Goal: Information Seeking & Learning: Learn about a topic

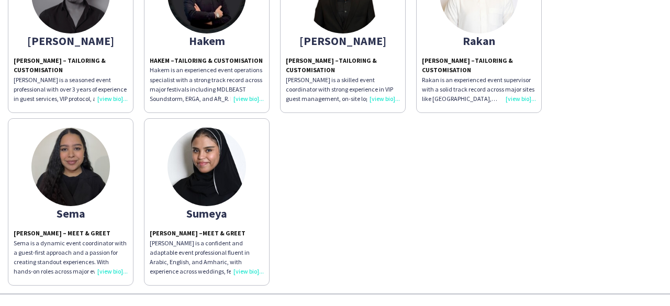
scroll to position [174, 0]
click at [108, 96] on div "[PERSON_NAME] – Tailoring & Customisation [PERSON_NAME] is a seasoned event pro…" at bounding box center [71, 80] width 114 height 48
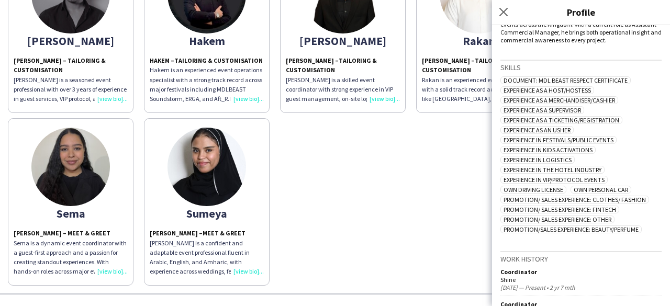
scroll to position [258, 0]
click at [256, 97] on div "Hakem – Tailoring & Customisation Hakem is an experienced event operations spec…" at bounding box center [207, 80] width 114 height 48
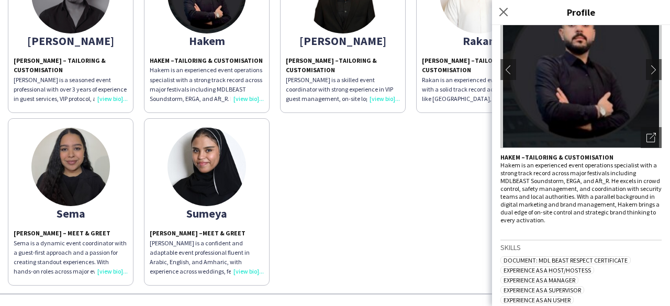
scroll to position [76, 0]
click at [391, 101] on div "[PERSON_NAME] – Tailoring & Customisation [PERSON_NAME] is a skilled event coor…" at bounding box center [343, 80] width 114 height 48
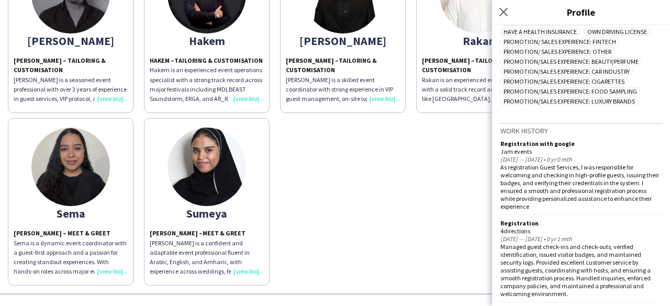
scroll to position [436, 0]
click at [420, 200] on div "[PERSON_NAME] – Tailoring & Customisation [PERSON_NAME] is a seasoned event pro…" at bounding box center [335, 113] width 654 height 346
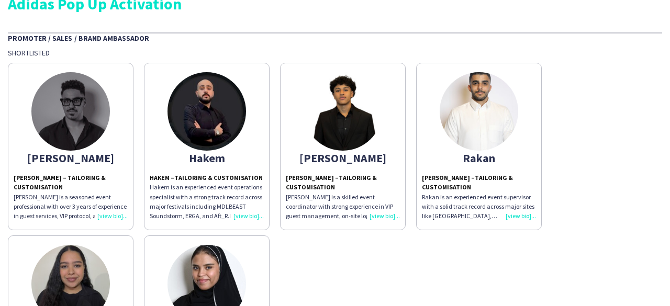
scroll to position [57, 0]
click at [518, 213] on div "Rakan Howaidi – Tailoring & Customisation Rakan is an experienced event supervi…" at bounding box center [479, 197] width 114 height 48
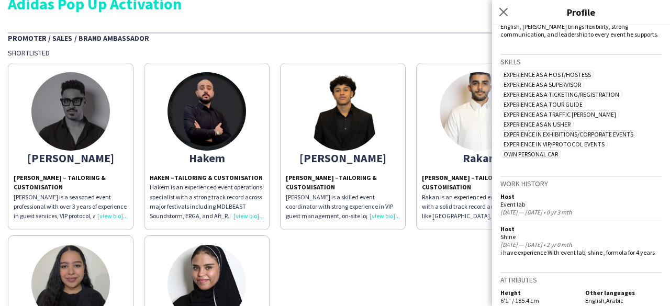
scroll to position [257, 0]
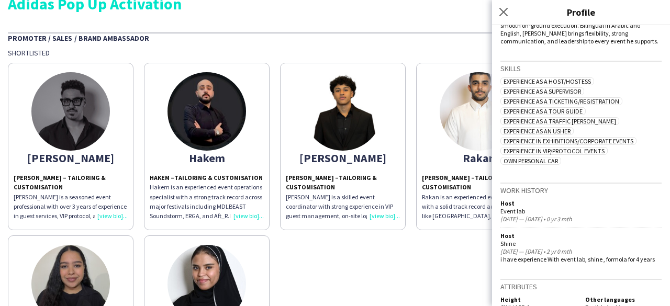
click at [350, 286] on div "[PERSON_NAME] – Tailoring & Customisation [PERSON_NAME] is a seasoned event pro…" at bounding box center [335, 231] width 654 height 346
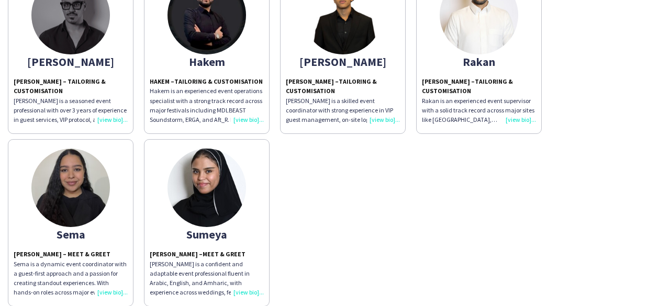
scroll to position [167, 0]
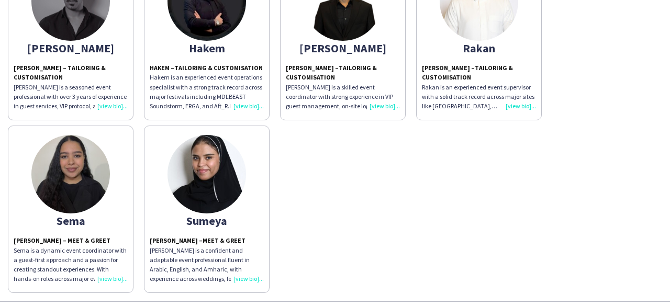
click at [114, 280] on div "[PERSON_NAME] – Meet & [PERSON_NAME] is a dynamic event coordinator with a gues…" at bounding box center [71, 260] width 114 height 48
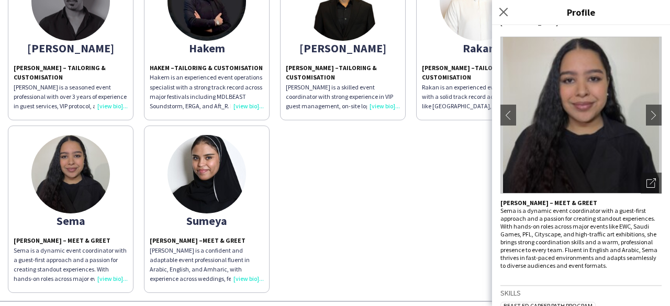
scroll to position [32, 0]
click at [247, 274] on div "[PERSON_NAME] – Meet & [PERSON_NAME] is a confident and adaptable event profess…" at bounding box center [207, 260] width 114 height 48
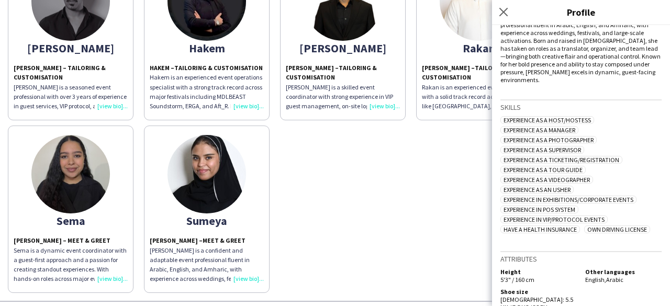
scroll to position [229, 0]
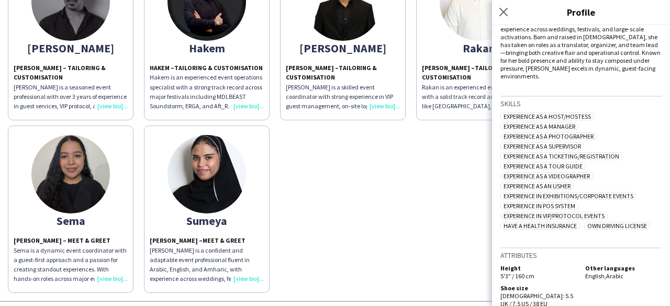
click at [401, 207] on div "[PERSON_NAME] – Tailoring & Customisation [PERSON_NAME] is a seasoned event pro…" at bounding box center [335, 121] width 654 height 346
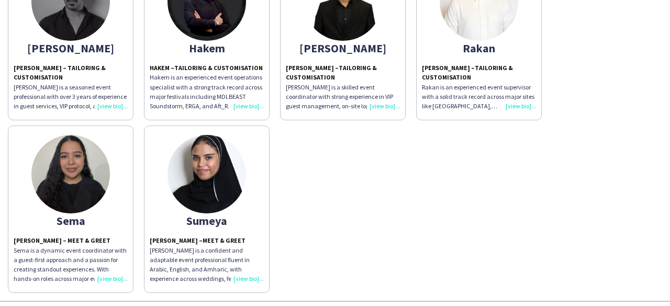
click at [330, 150] on div "[PERSON_NAME] – Tailoring & Customisation [PERSON_NAME] is a seasoned event pro…" at bounding box center [335, 121] width 654 height 346
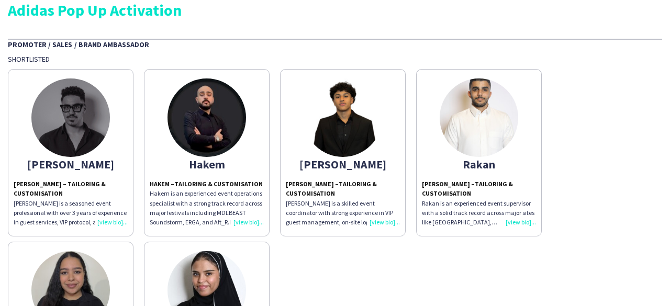
scroll to position [49, 0]
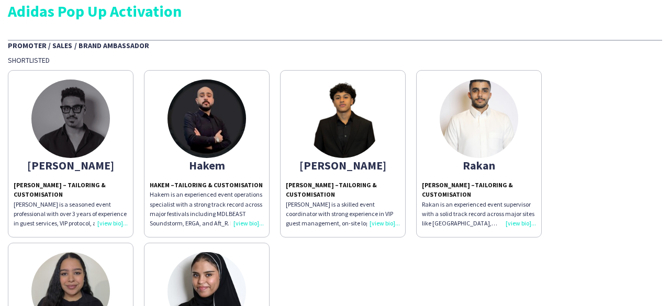
click at [118, 228] on app-share-pages-crew-card "[PERSON_NAME] – Tailoring & Customisation [PERSON_NAME] is a seasoned event pro…" at bounding box center [71, 154] width 126 height 168
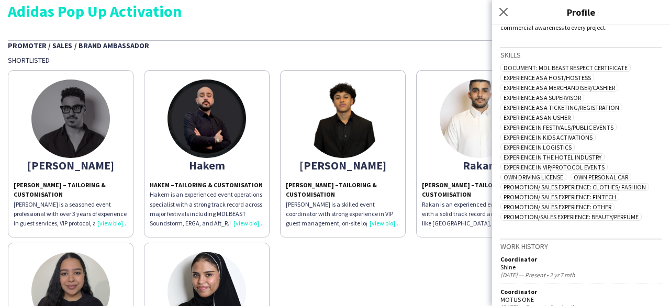
scroll to position [302, 0]
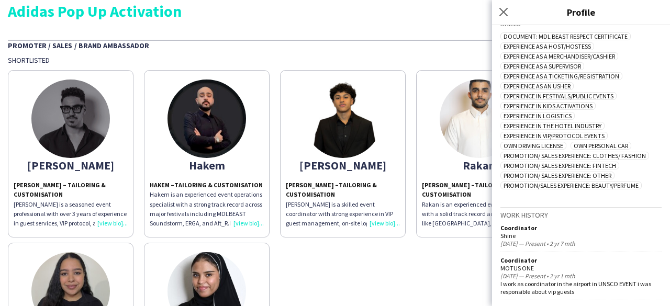
click at [470, 206] on p "Rakan is an experienced event supervisor with a solid track record across major…" at bounding box center [479, 214] width 114 height 29
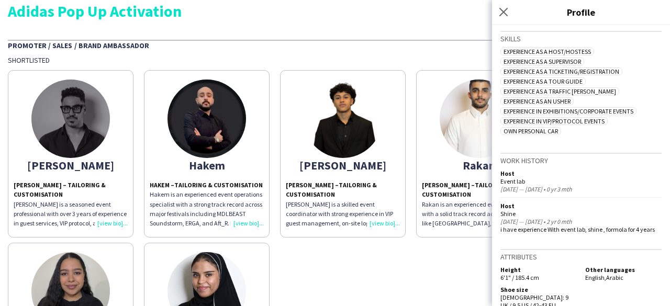
scroll to position [287, 0]
click at [349, 295] on div "[PERSON_NAME] – Tailoring & Customisation [PERSON_NAME] is a seasoned event pro…" at bounding box center [335, 238] width 654 height 346
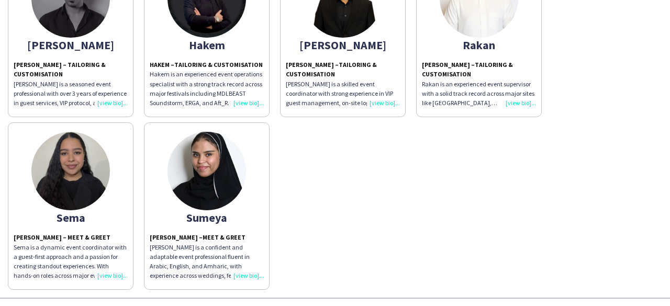
scroll to position [194, 0]
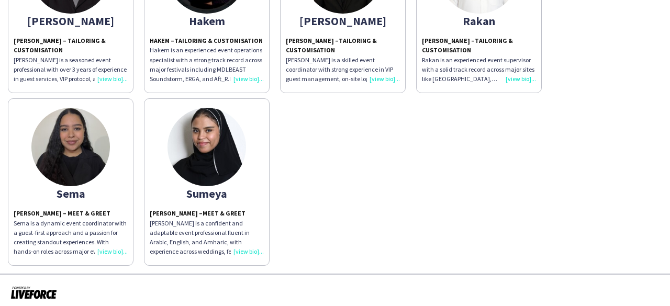
click at [198, 236] on p "[PERSON_NAME] is a confident and adaptable event professional fluent in Arabic,…" at bounding box center [207, 238] width 114 height 38
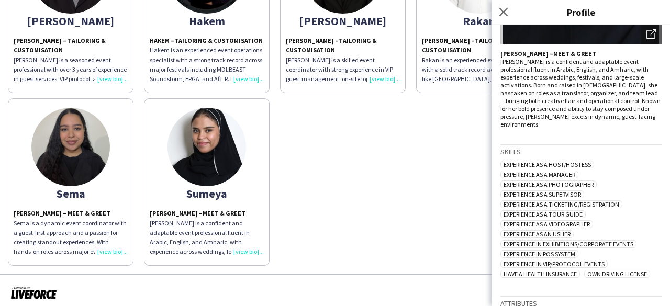
scroll to position [182, 0]
click at [90, 221] on p "Sema is a dynamic event coordinator with a guest-first approach and a passion f…" at bounding box center [71, 238] width 114 height 38
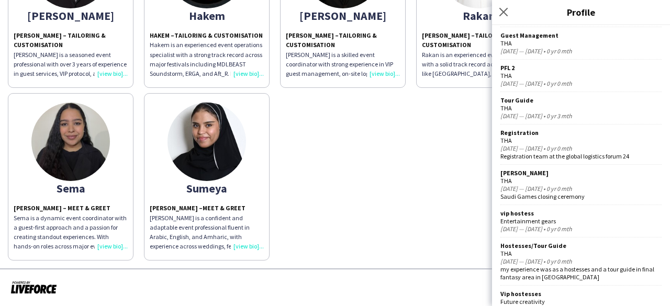
scroll to position [876, 0]
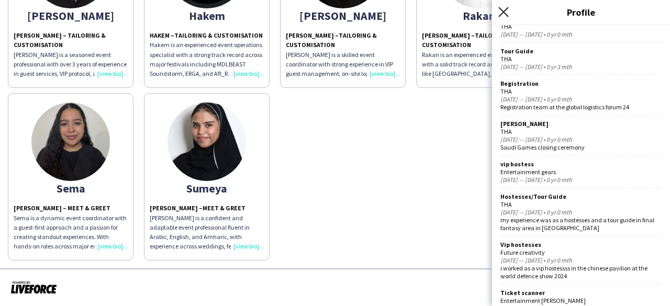
click at [500, 11] on icon "Close pop-in" at bounding box center [503, 12] width 10 height 10
